Goal: Purchase product/service

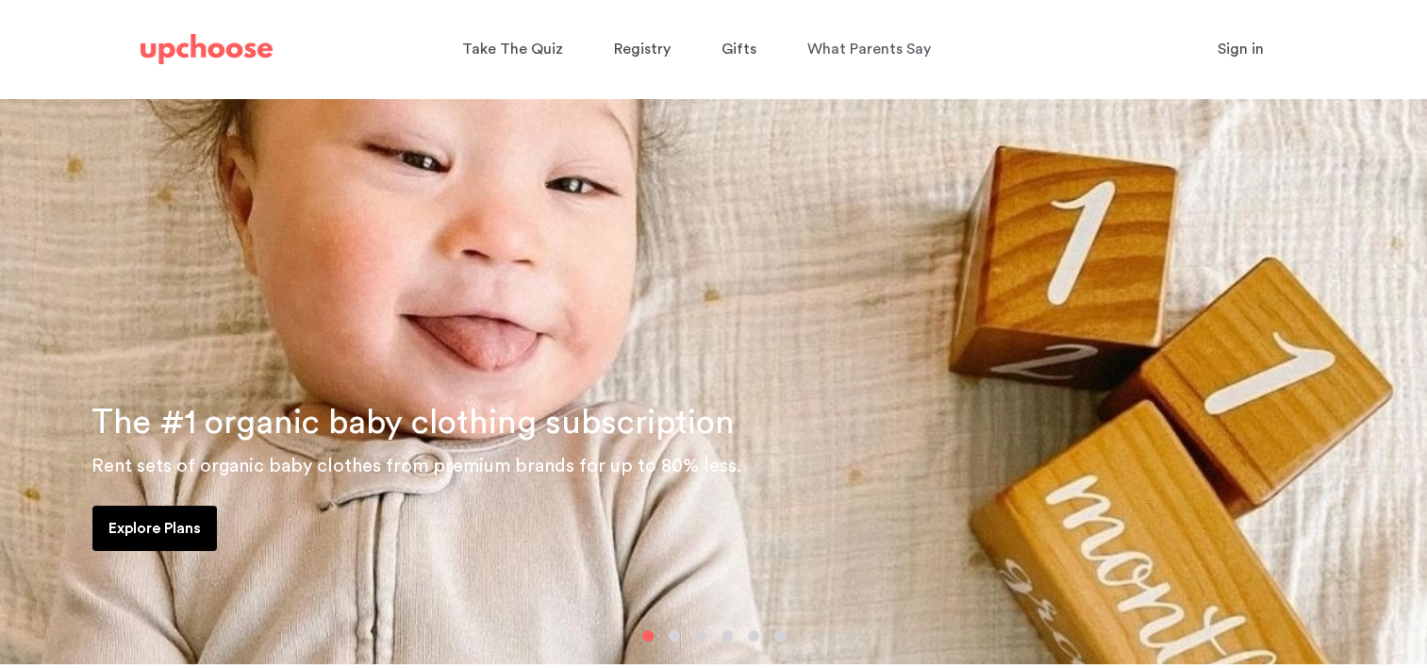
click at [146, 523] on p "Explore Plans" at bounding box center [154, 528] width 92 height 23
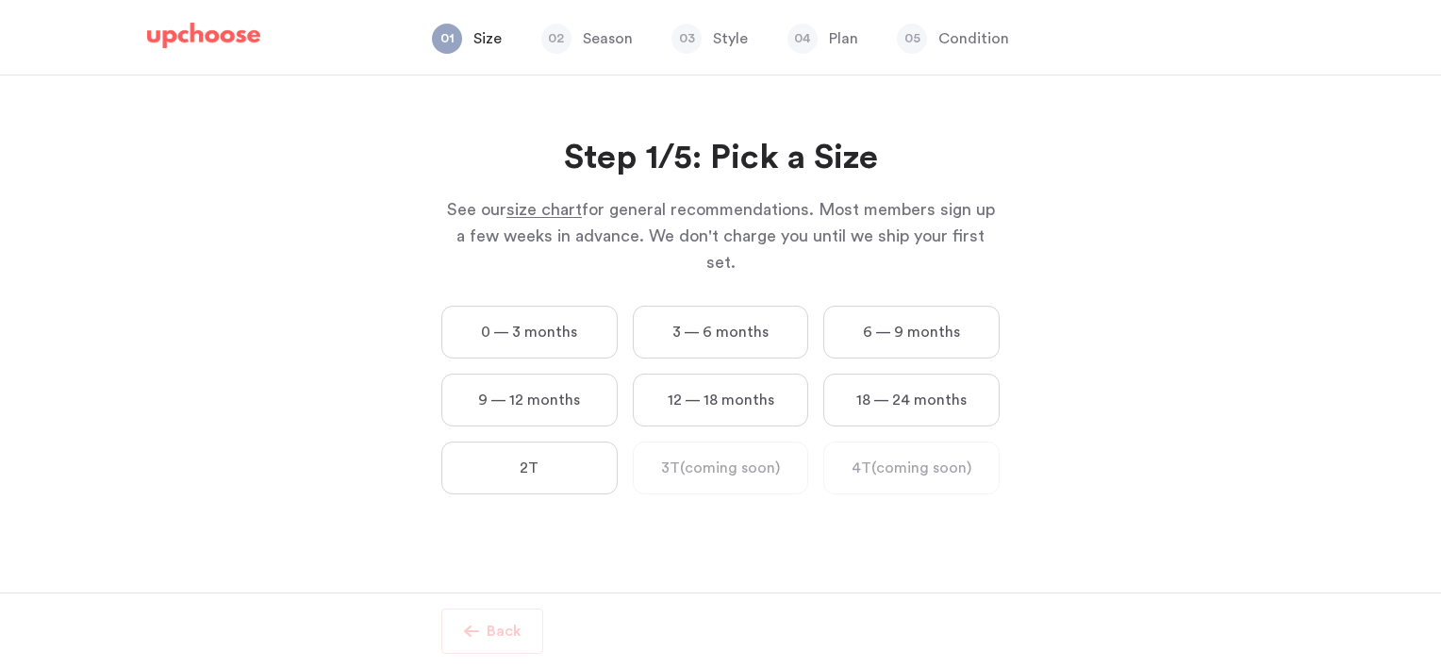
click at [701, 209] on p "See our size chart for general recommendations. Most members sign up a few week…" at bounding box center [720, 235] width 558 height 79
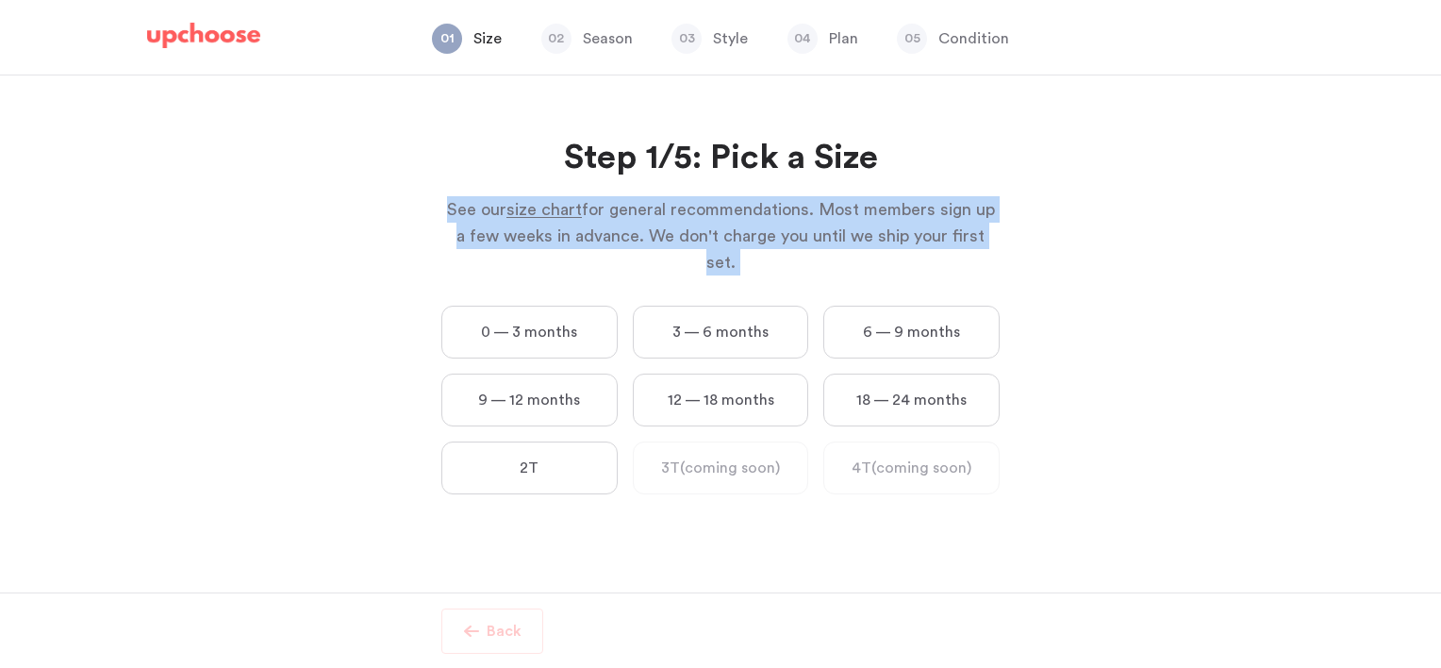
click at [701, 209] on p "See our size chart for general recommendations. Most members sign up a few week…" at bounding box center [720, 235] width 558 height 79
drag, startPoint x: 701, startPoint y: 209, endPoint x: 611, endPoint y: 223, distance: 90.6
click at [611, 223] on p "See our size chart for general recommendations. Most members sign up a few week…" at bounding box center [720, 235] width 558 height 79
click at [465, 239] on p "See our size chart for general recommendations. Most members sign up a few week…" at bounding box center [720, 235] width 558 height 79
click at [356, 256] on div "Step 1/5: Pick a Size See our size chart for general recommendations. Most memb…" at bounding box center [720, 333] width 1441 height 517
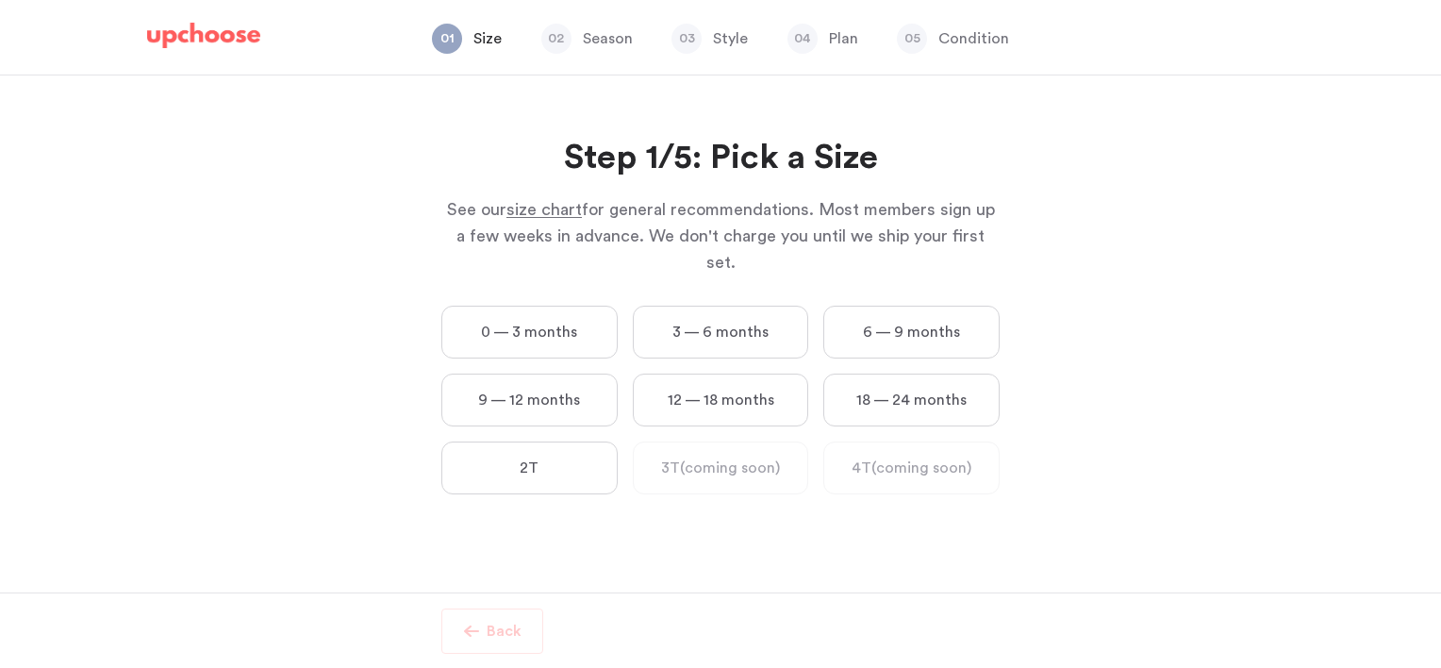
click at [564, 207] on span "size chart" at bounding box center [544, 209] width 75 height 17
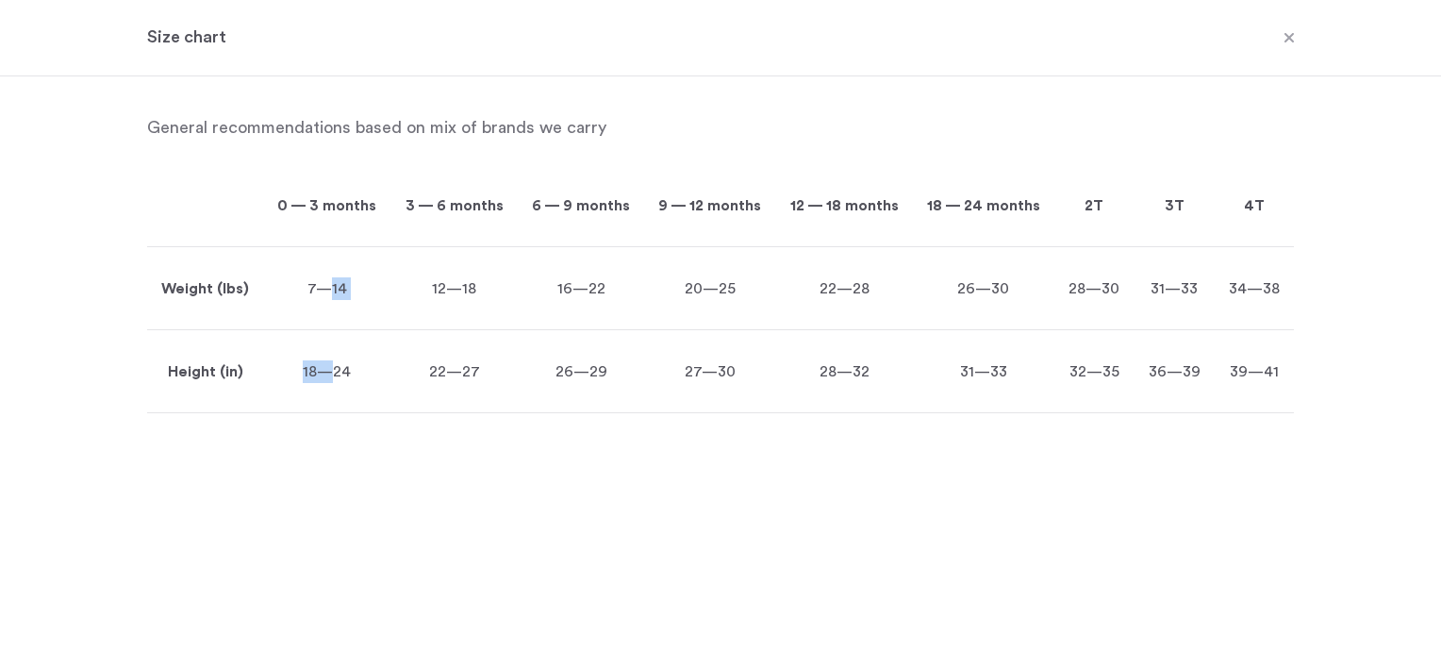
drag, startPoint x: 324, startPoint y: 287, endPoint x: 329, endPoint y: 329, distance: 42.7
click at [329, 329] on div "Weight (lbs) Height (in) 0 — 3 months 7—14 18—24 3 — 6 months 12—18 22—27 6 — 9…" at bounding box center [720, 288] width 1147 height 249
click at [329, 330] on div "Weight (lbs) Height (in) 0 — 3 months 7—14 18—24 3 — 6 months 12—18 22—27 6 — 9…" at bounding box center [720, 288] width 1147 height 249
click at [329, 330] on div "18—24" at bounding box center [326, 371] width 127 height 83
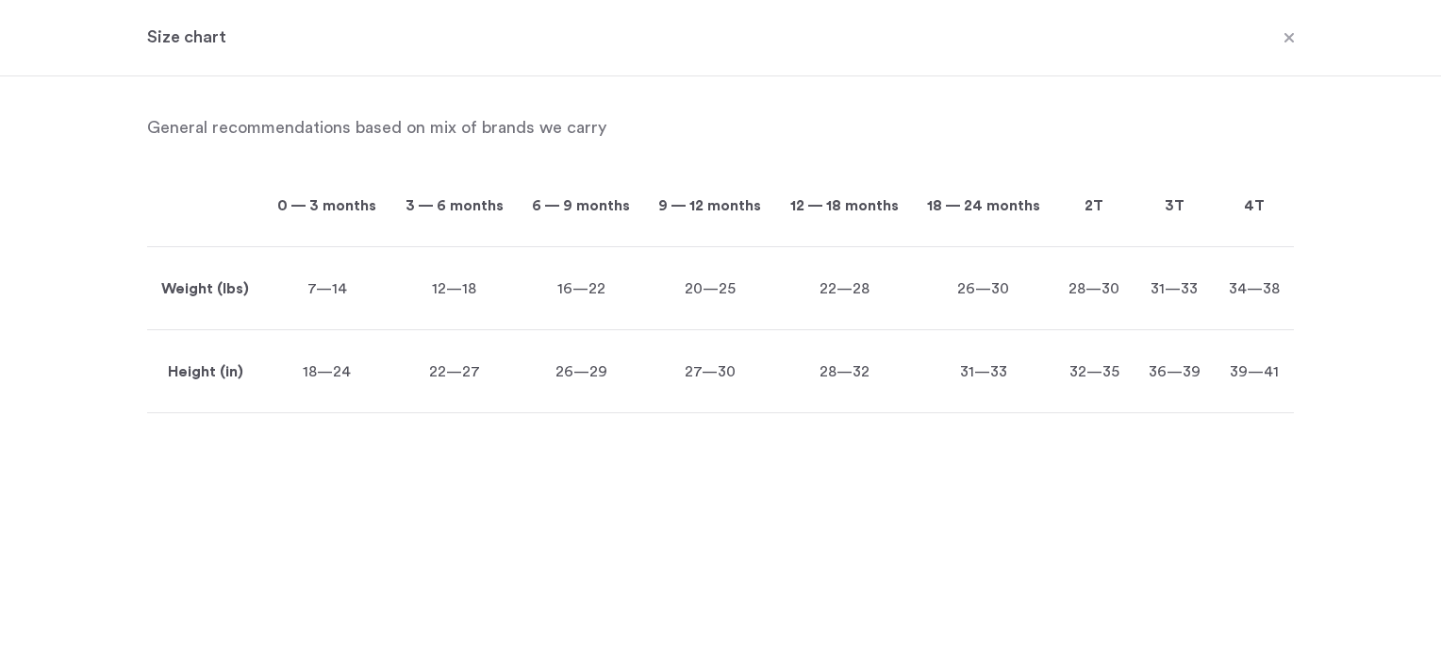
drag, startPoint x: 329, startPoint y: 330, endPoint x: 328, endPoint y: 298, distance: 32.1
click at [328, 298] on p "7—14" at bounding box center [326, 288] width 127 height 23
click at [1282, 49] on span at bounding box center [1289, 38] width 25 height 25
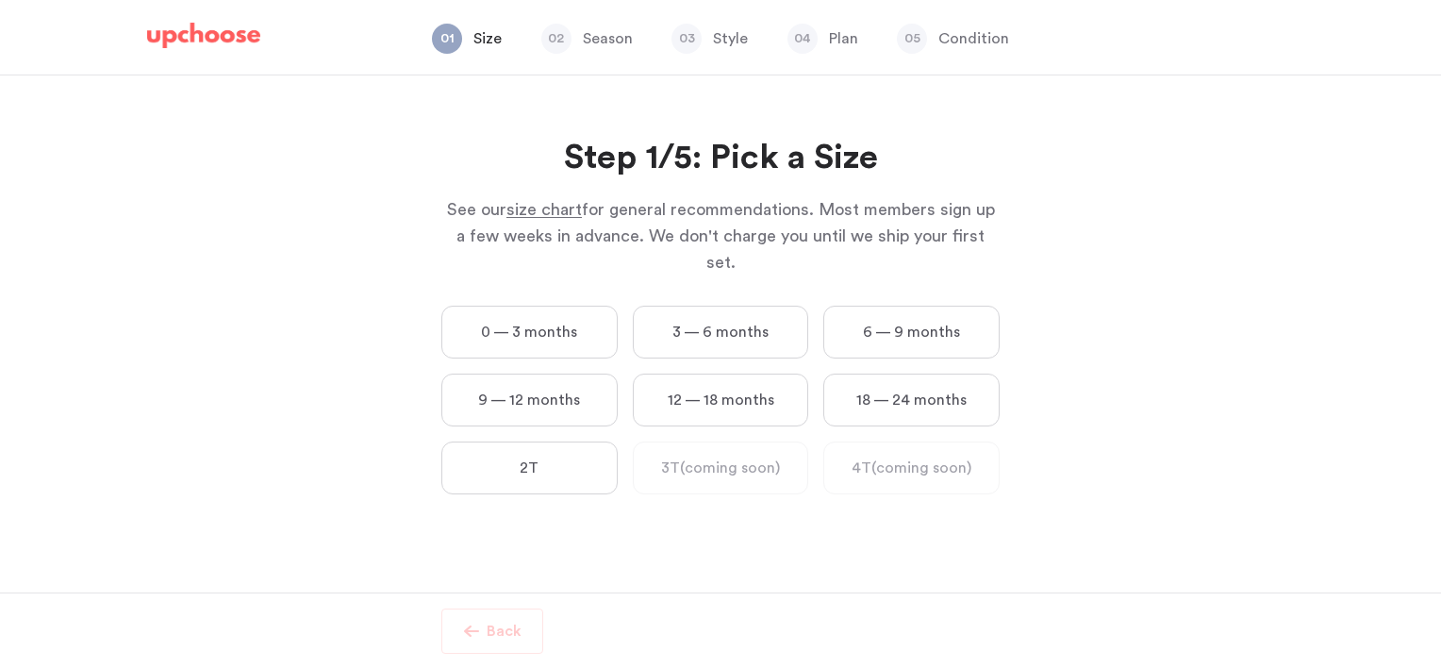
click at [555, 307] on label "0 — 3 months" at bounding box center [529, 332] width 176 height 53
click at [0, 0] on months "0 — 3 months" at bounding box center [0, 0] width 0 height 0
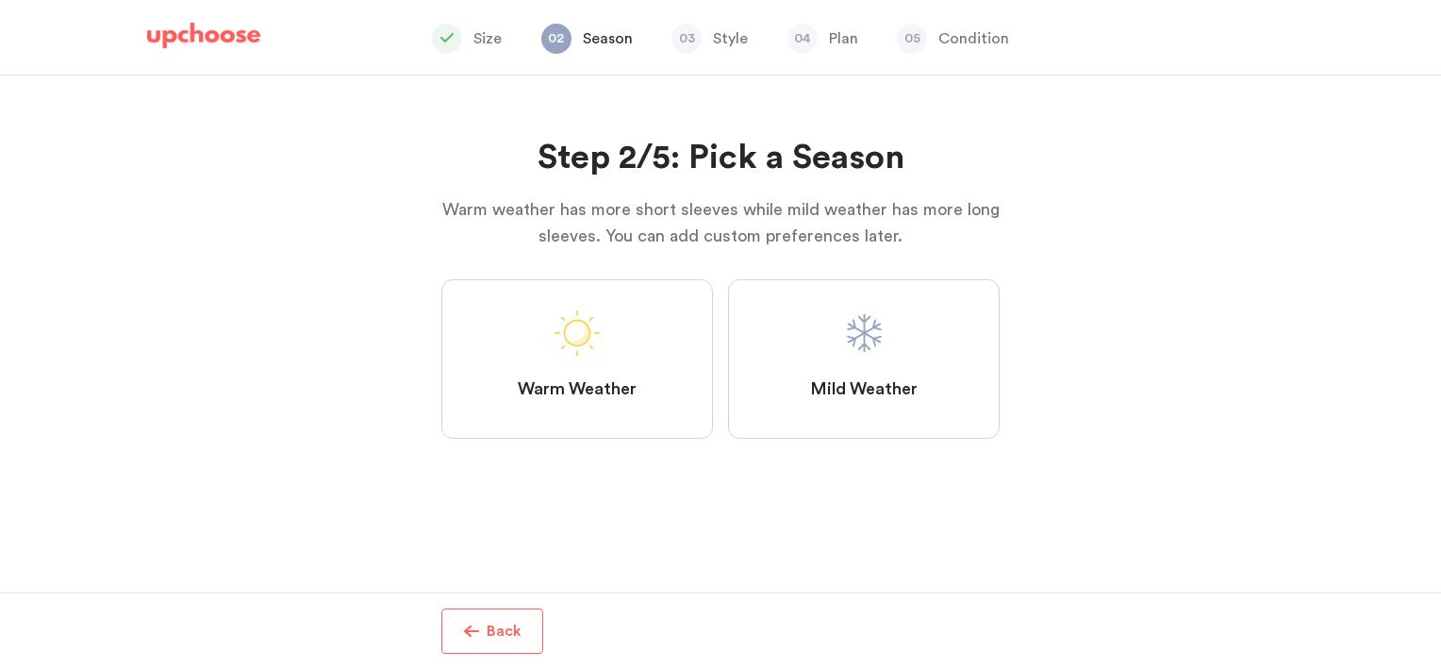
click at [879, 344] on span at bounding box center [863, 332] width 45 height 45
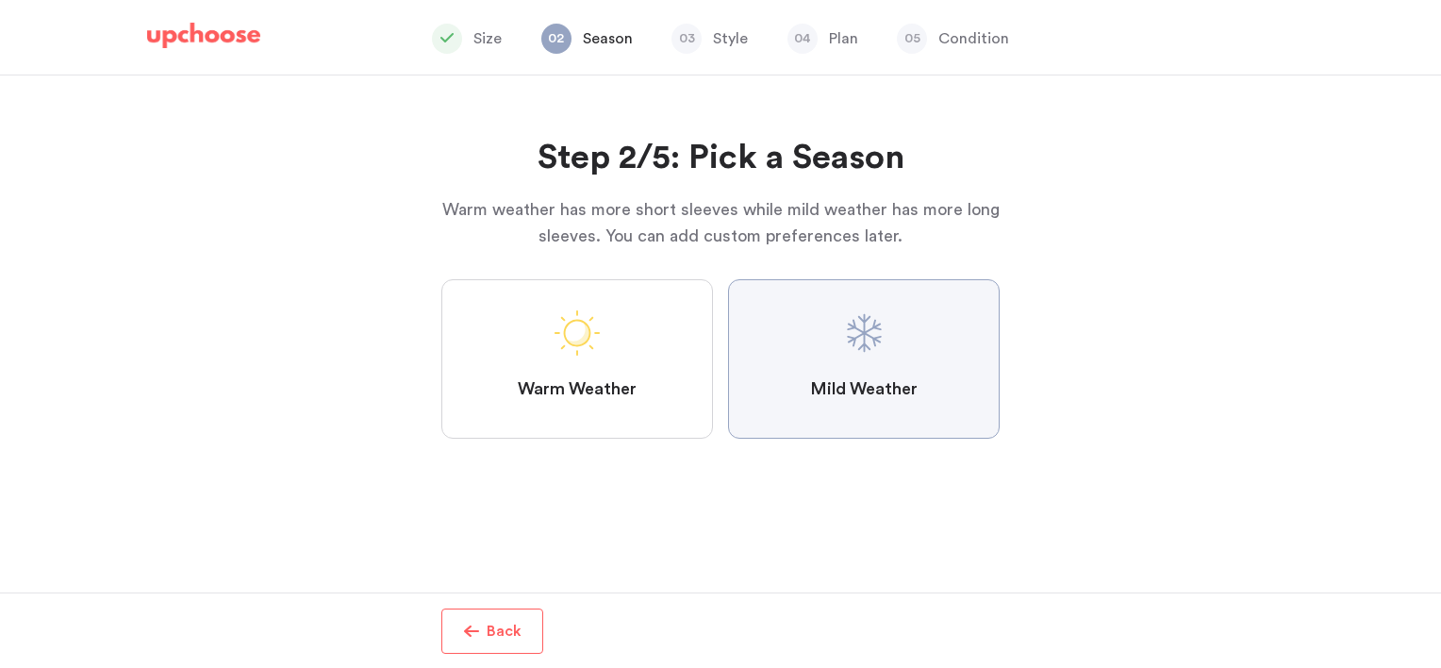
click at [0, 0] on Weather "Mild Weather" at bounding box center [0, 0] width 0 height 0
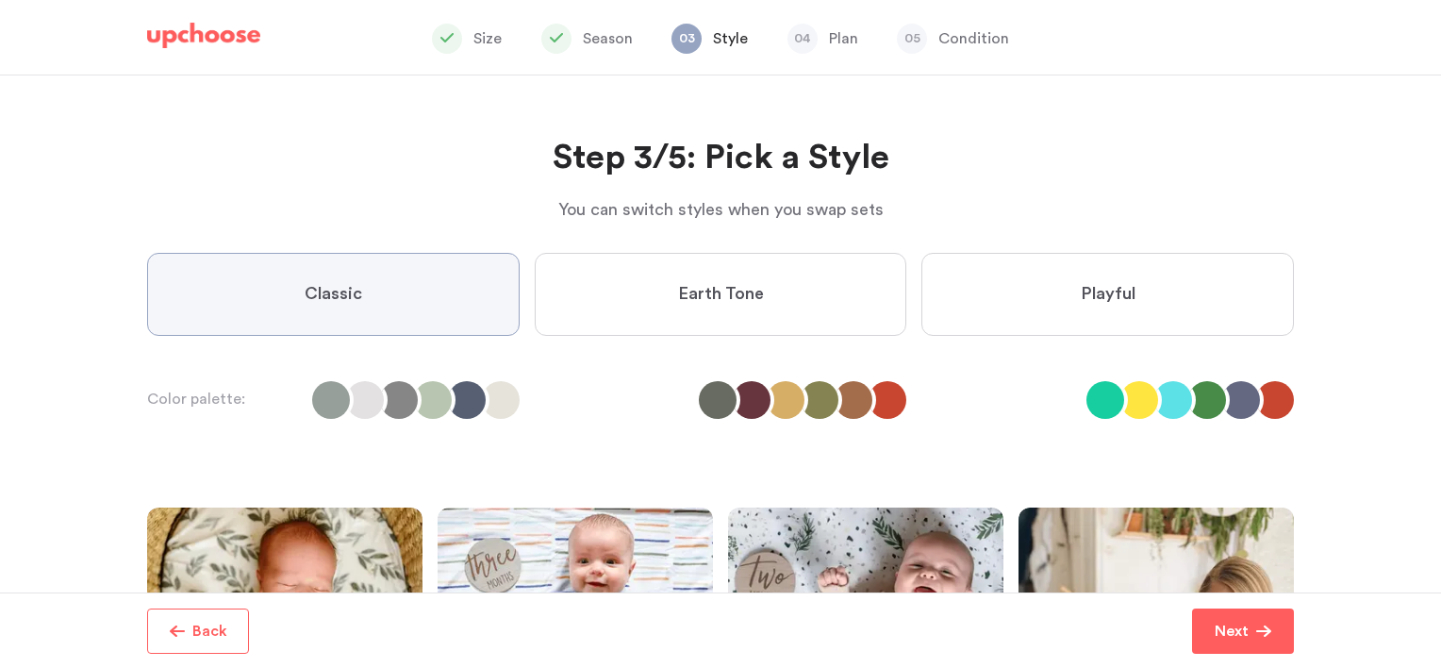
click at [879, 344] on span at bounding box center [863, 332] width 45 height 45
click at [0, 0] on Weather "Mild Weather" at bounding box center [0, 0] width 0 height 0
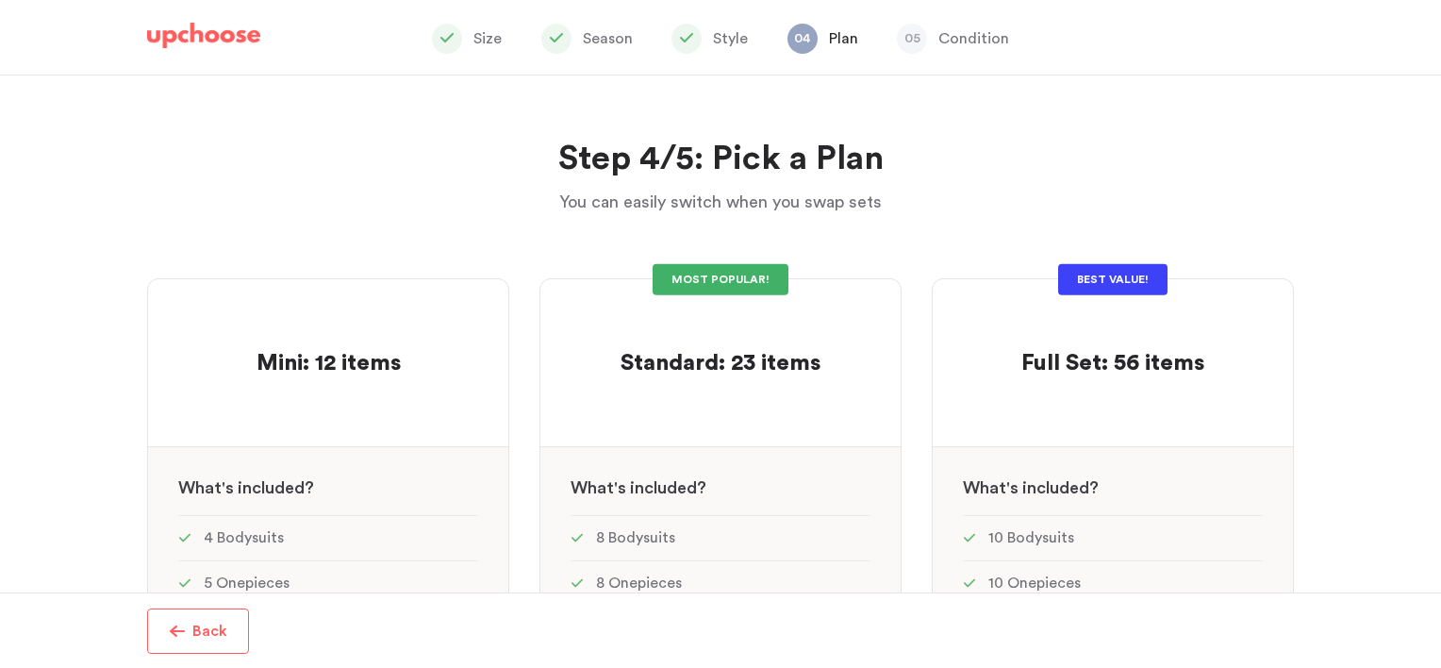
click at [355, 245] on div "Mini: 12 items Mini: 12 items See w W hat's included ? 4 Bodysuits 5 Onepieces …" at bounding box center [328, 660] width 362 height 839
click at [1068, 332] on p at bounding box center [1113, 334] width 183 height 30
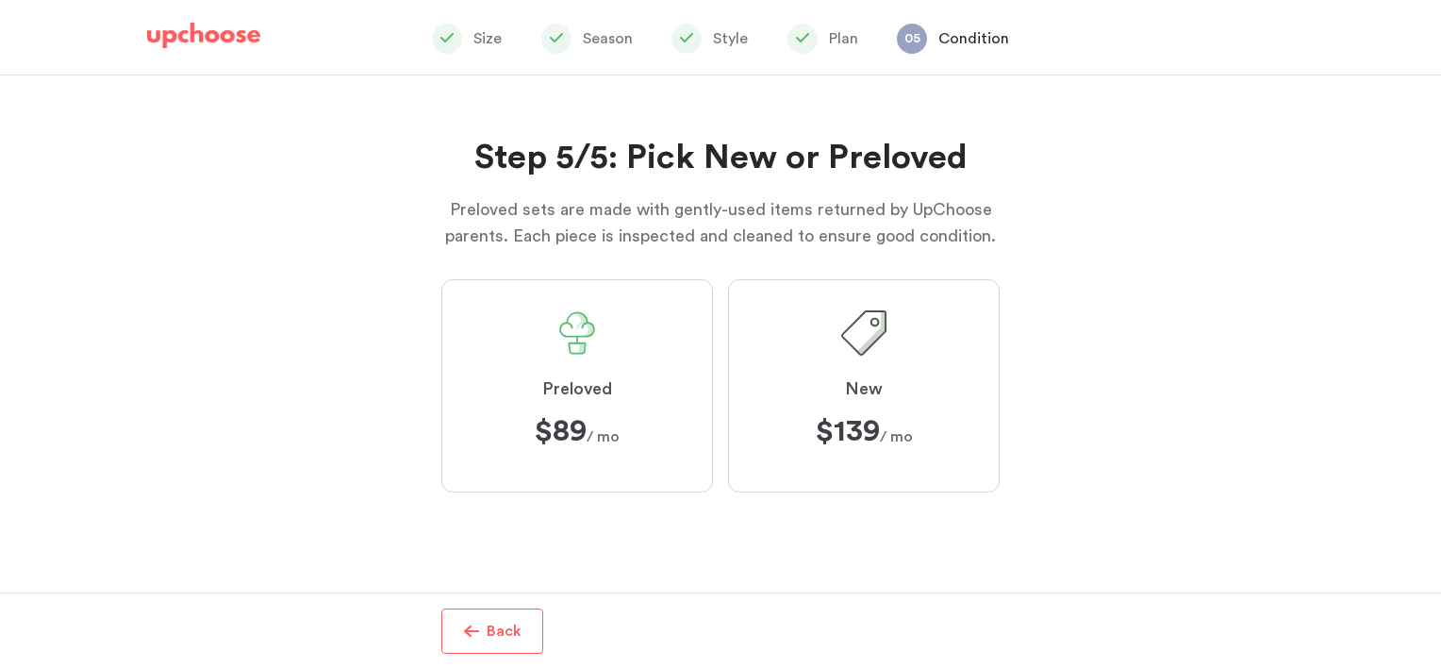
click at [838, 372] on label "New $139 $139 / mo" at bounding box center [864, 385] width 272 height 213
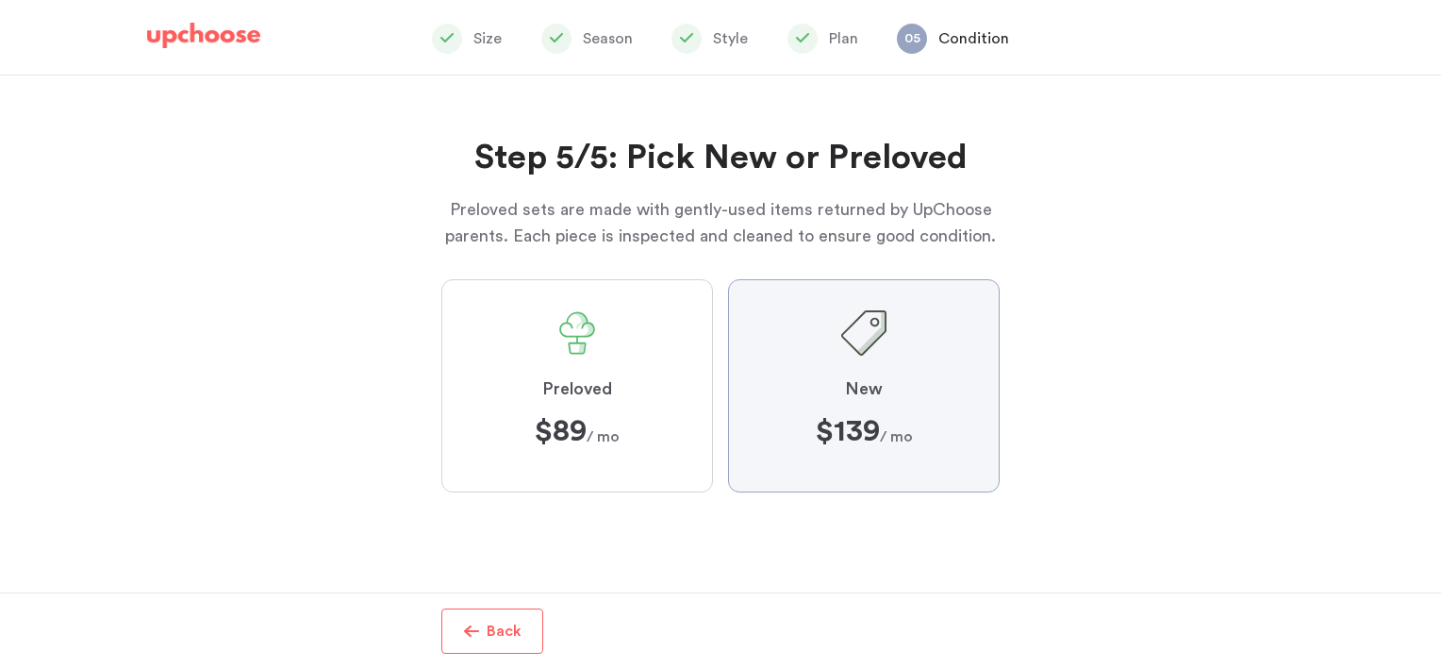
click at [0, 0] on input "New $139 $139 / mo" at bounding box center [0, 0] width 0 height 0
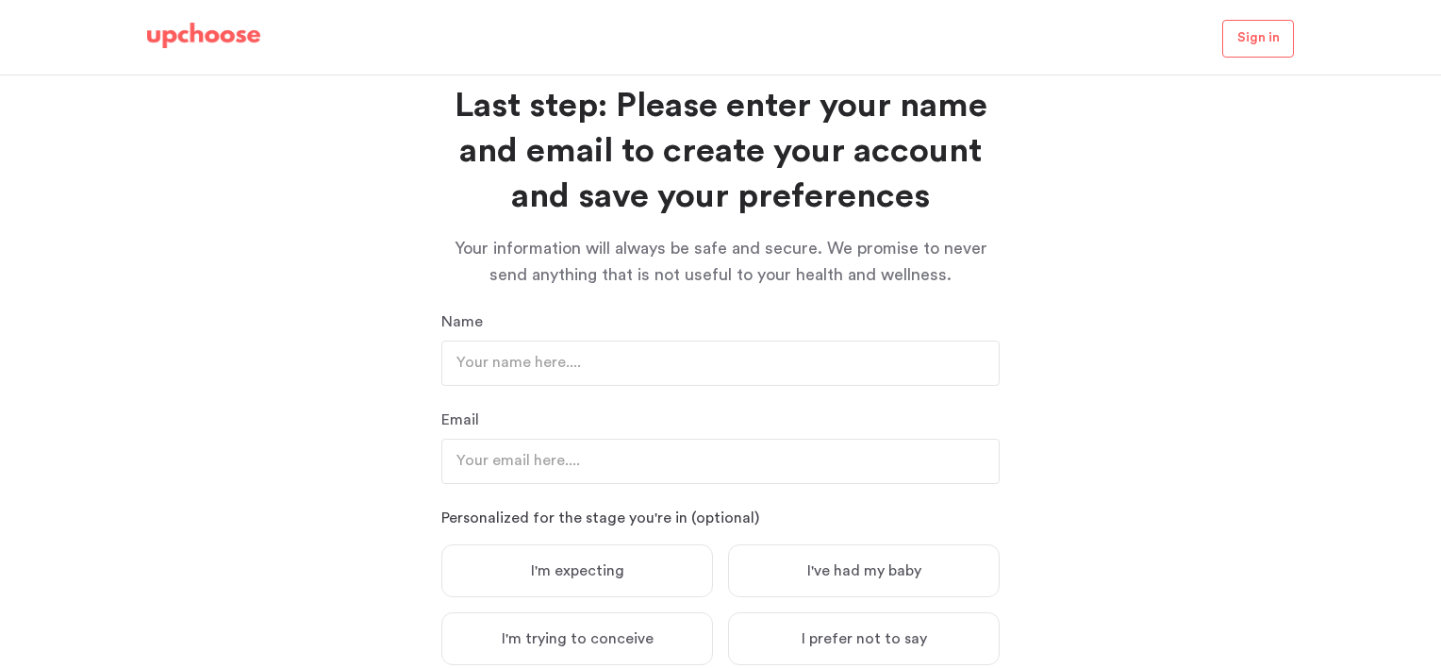
scroll to position [94, 0]
